Goal: Task Accomplishment & Management: Manage account settings

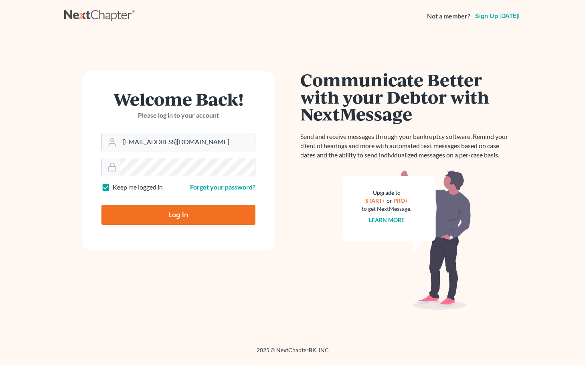
click at [206, 47] on div "Welcome Back! Please log in to your account Email Address [EMAIL_ADDRESS][DOMAI…" at bounding box center [292, 179] width 457 height 294
click at [201, 143] on input "[EMAIL_ADDRESS][DOMAIN_NAME]" at bounding box center [187, 142] width 135 height 18
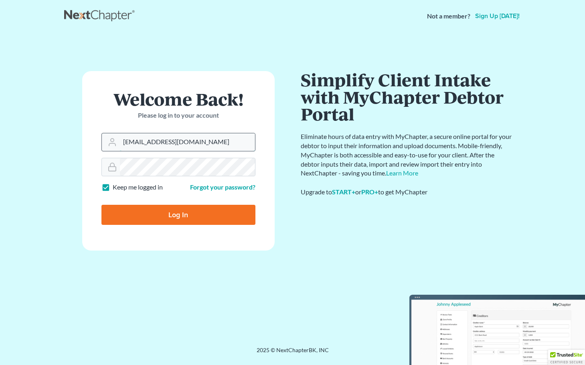
click at [201, 143] on input "[EMAIL_ADDRESS][DOMAIN_NAME]" at bounding box center [187, 142] width 135 height 18
paste input "[PERSON_NAME]"
type input "[PERSON_NAME][EMAIL_ADDRESS][DOMAIN_NAME]"
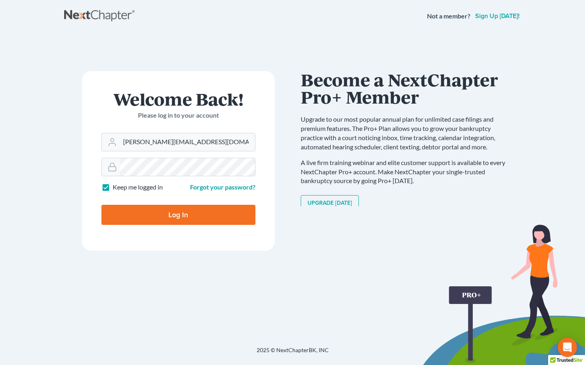
click at [274, 47] on div "Welcome Back! Please log in to your account Email Address [PERSON_NAME][EMAIL_A…" at bounding box center [292, 179] width 457 height 294
click at [121, 217] on input "Log In" at bounding box center [179, 215] width 154 height 20
type input "Thinking..."
